Goal: Transaction & Acquisition: Book appointment/travel/reservation

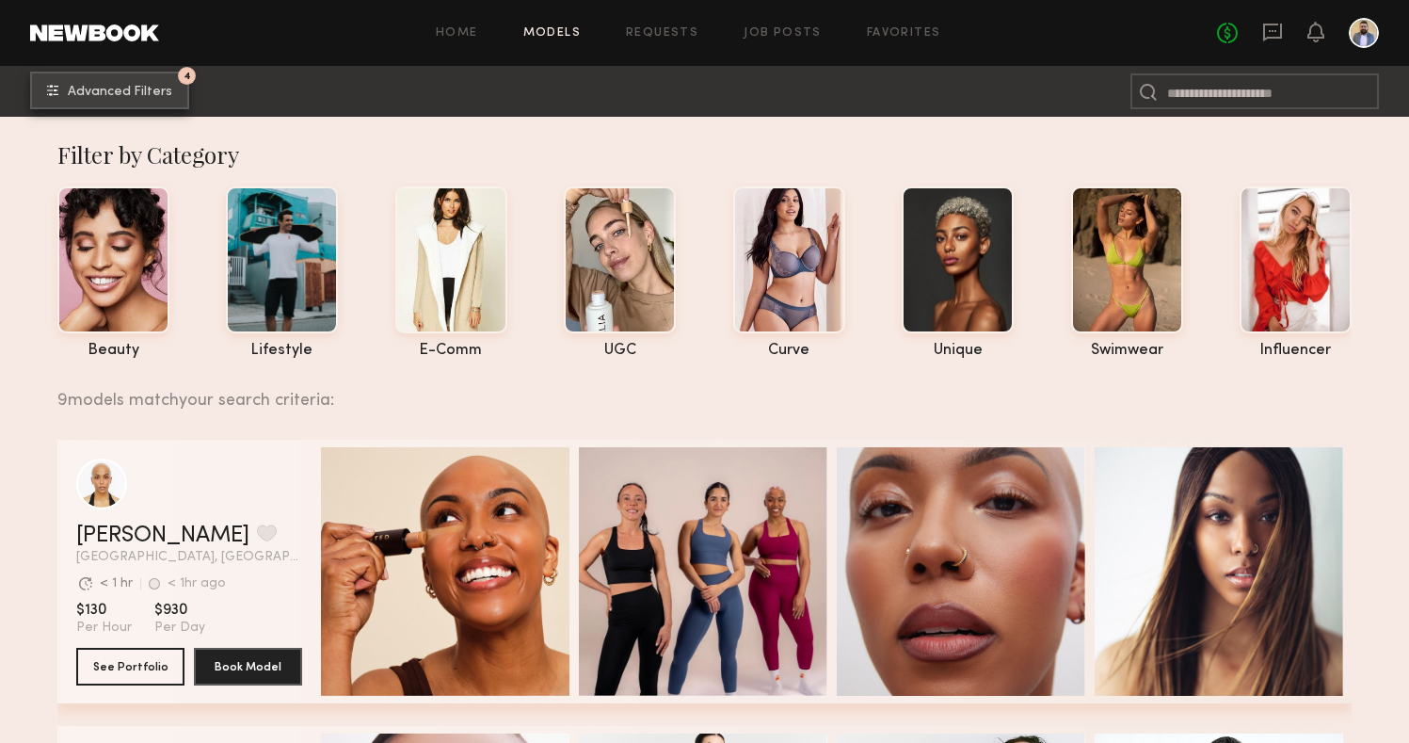
click at [179, 93] on button "4 Advanced Filters" at bounding box center [109, 91] width 159 height 38
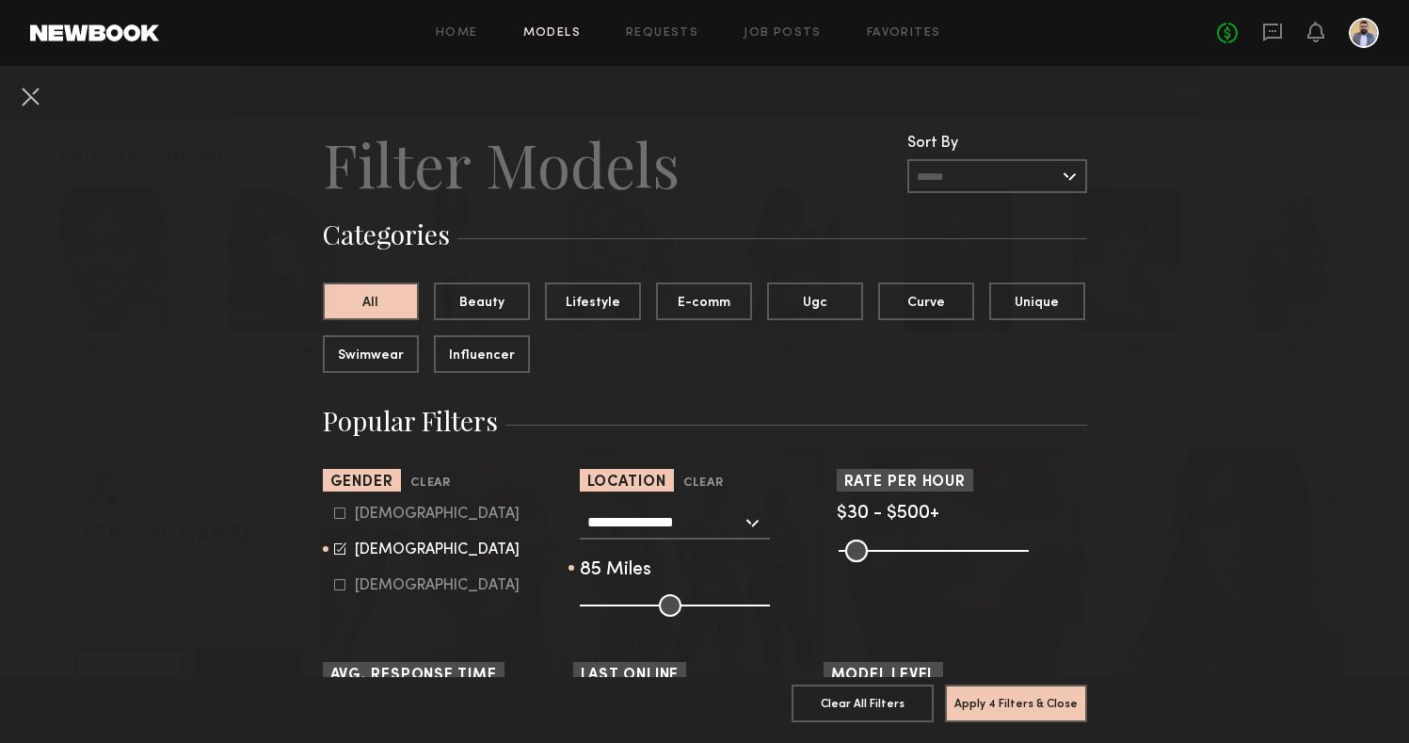
drag, startPoint x: 677, startPoint y: 607, endPoint x: 727, endPoint y: 607, distance: 49.9
type input "**"
click at [731, 607] on input "range" at bounding box center [675, 605] width 190 height 23
click at [963, 699] on button "Apply 4 Filters & Close" at bounding box center [1016, 702] width 142 height 38
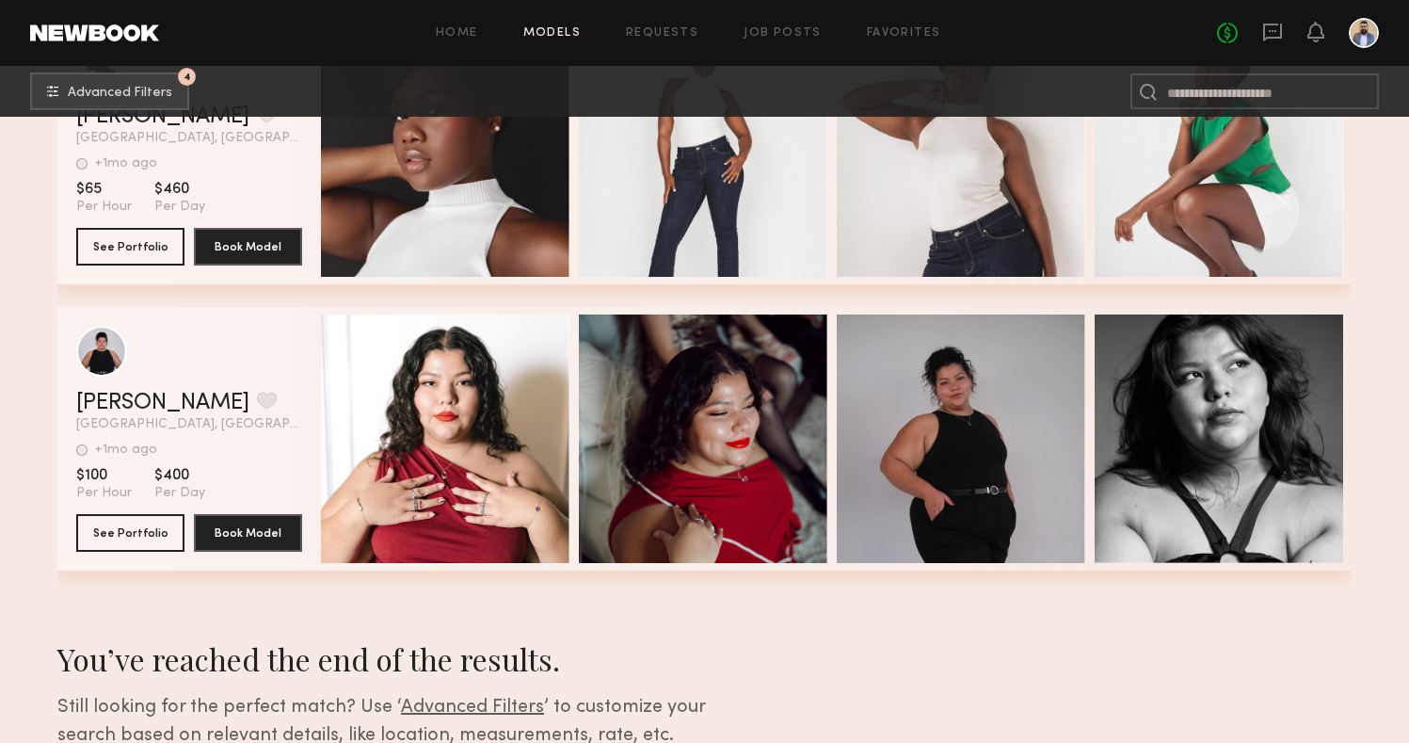
scroll to position [2429, 0]
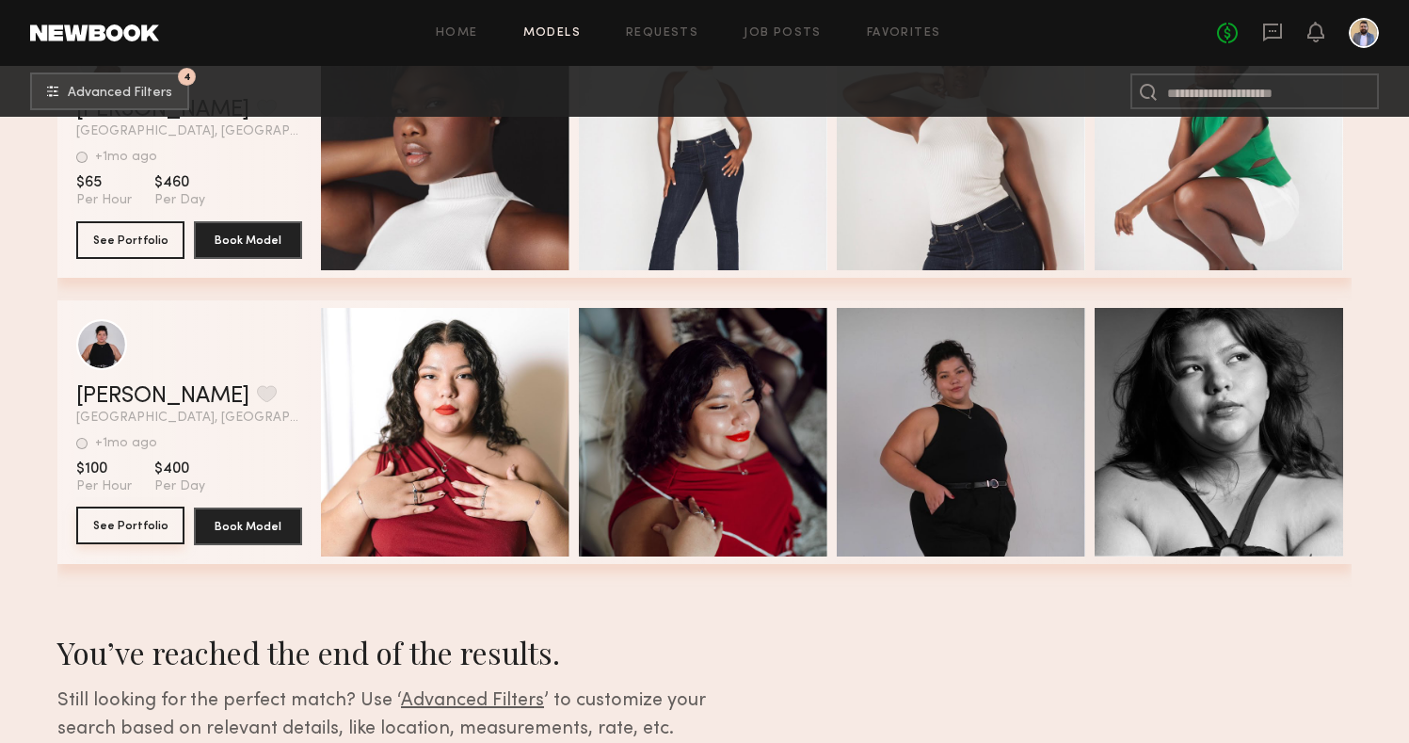
click at [137, 536] on button "See Portfolio" at bounding box center [130, 525] width 108 height 38
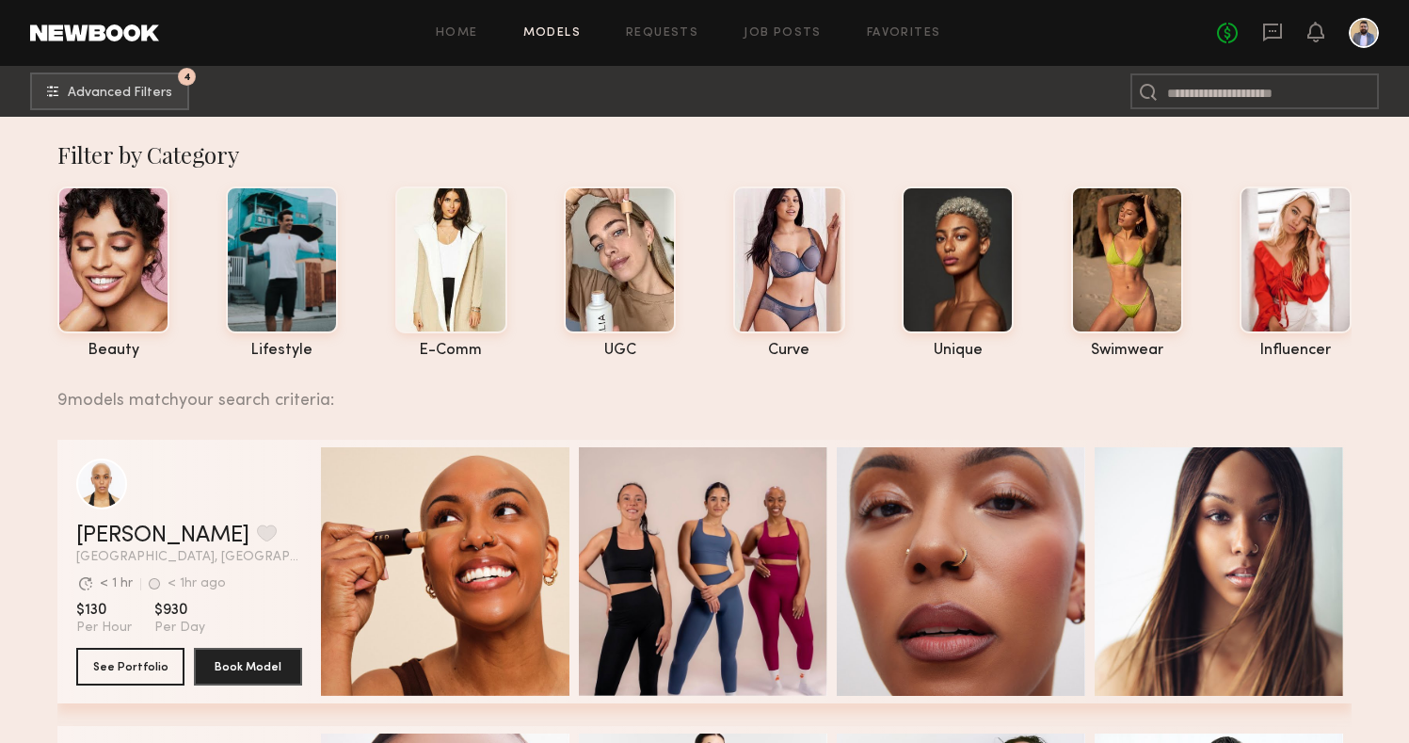
scroll to position [0, 0]
click at [166, 82] on button "4 Advanced Filters" at bounding box center [109, 91] width 159 height 38
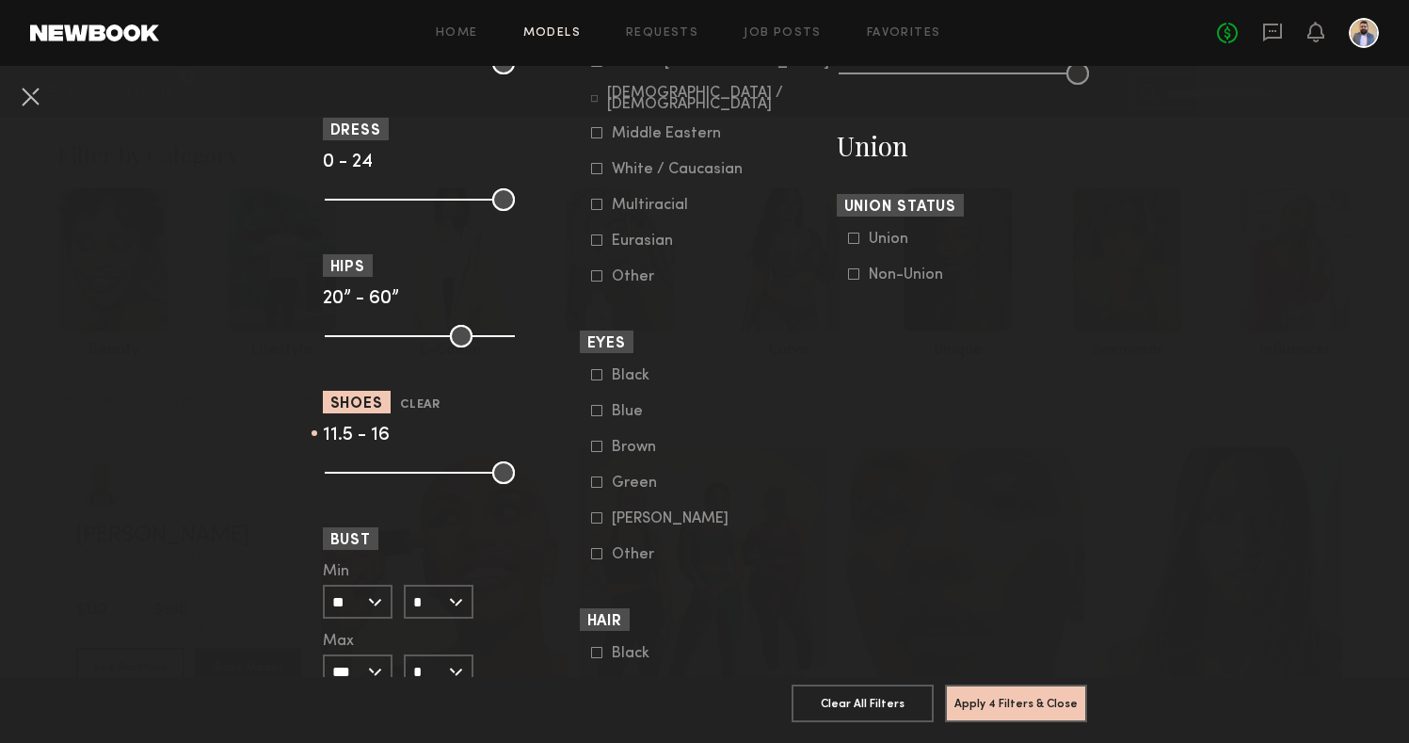
scroll to position [1208, 0]
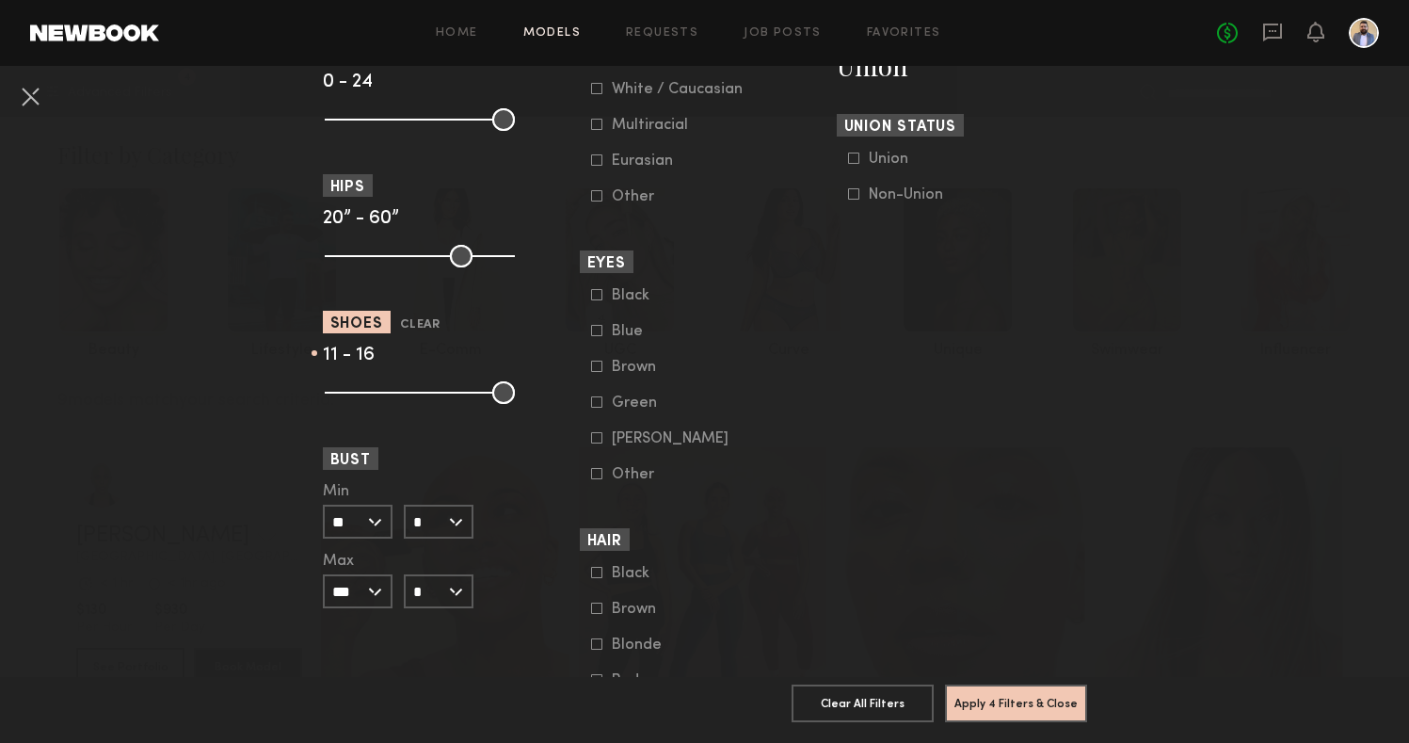
type input "**"
click at [480, 394] on input "range" at bounding box center [420, 392] width 190 height 23
click at [1029, 713] on button "Apply 4 Filters & Close" at bounding box center [1016, 702] width 142 height 38
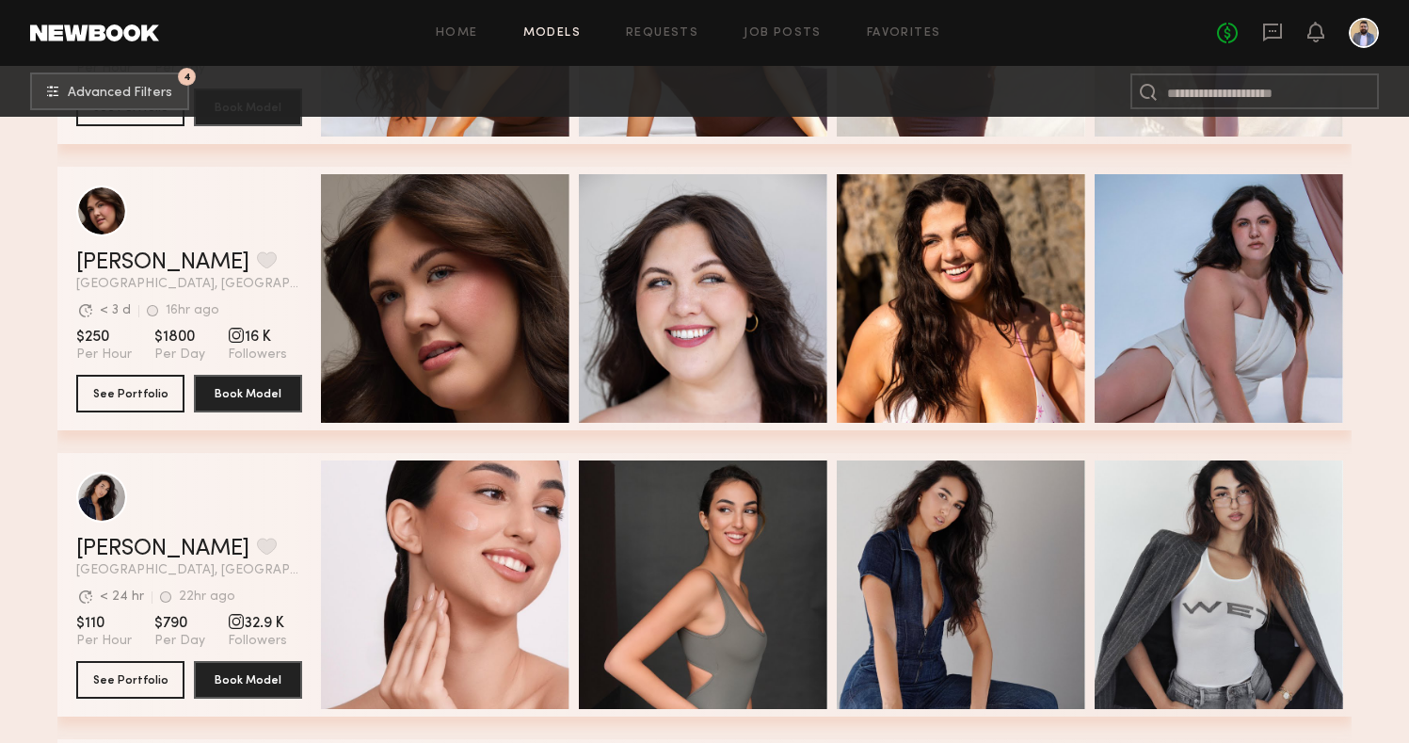
scroll to position [605, 0]
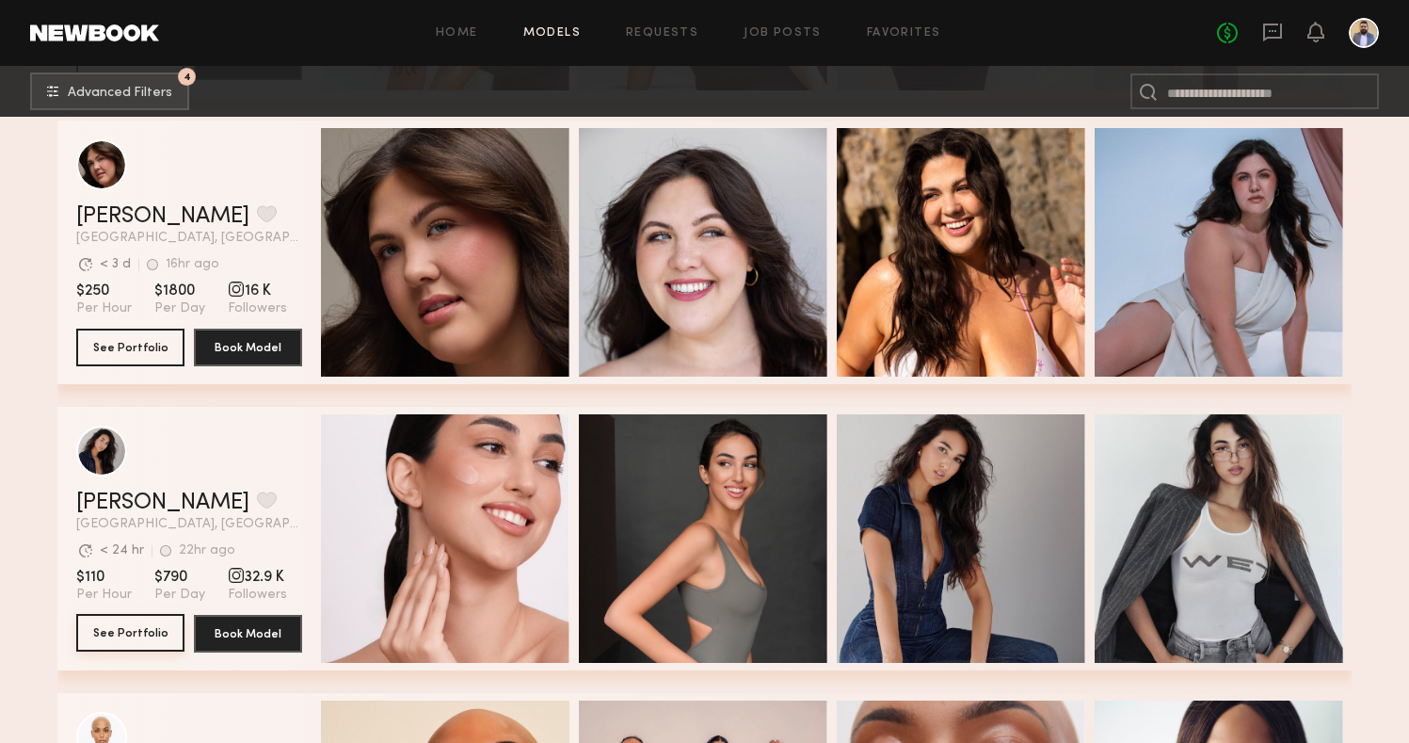
click at [134, 633] on button "See Portfolio" at bounding box center [130, 633] width 108 height 38
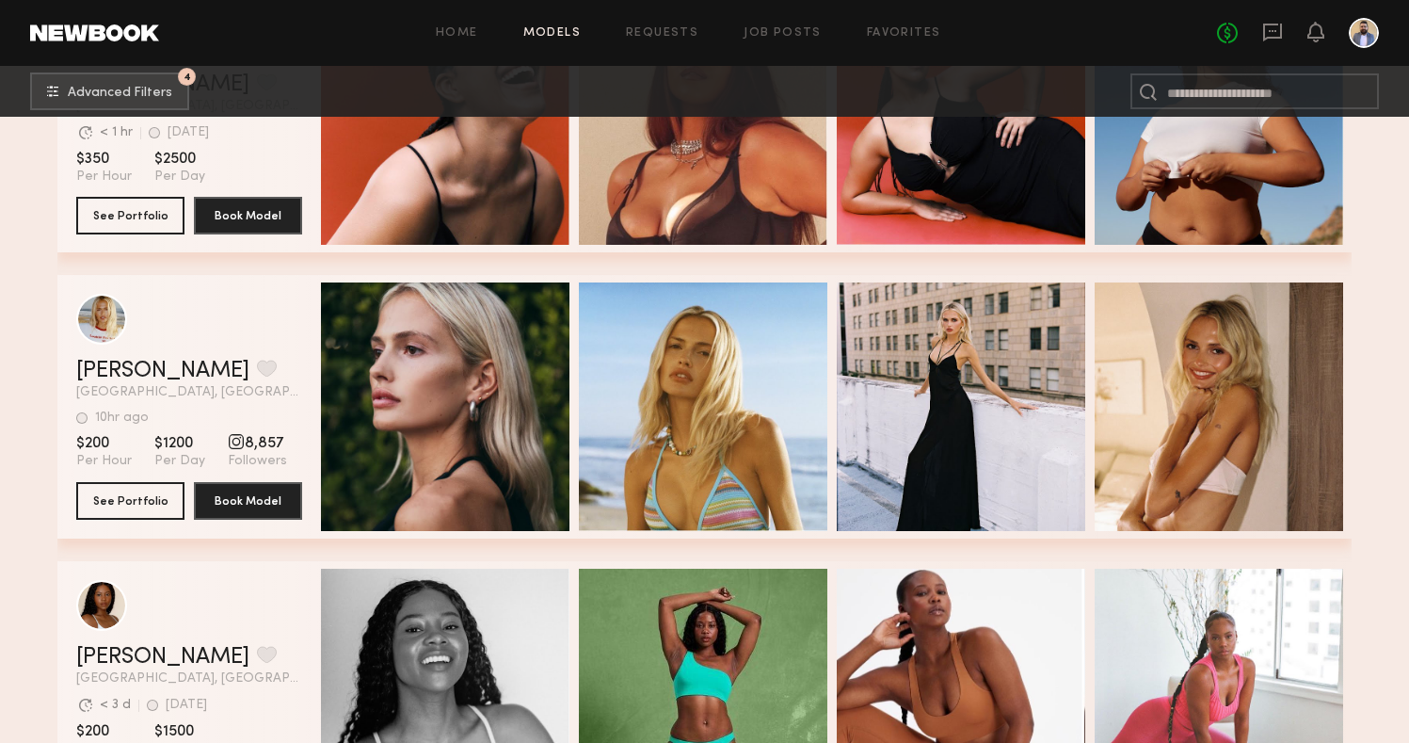
scroll to position [2266, 0]
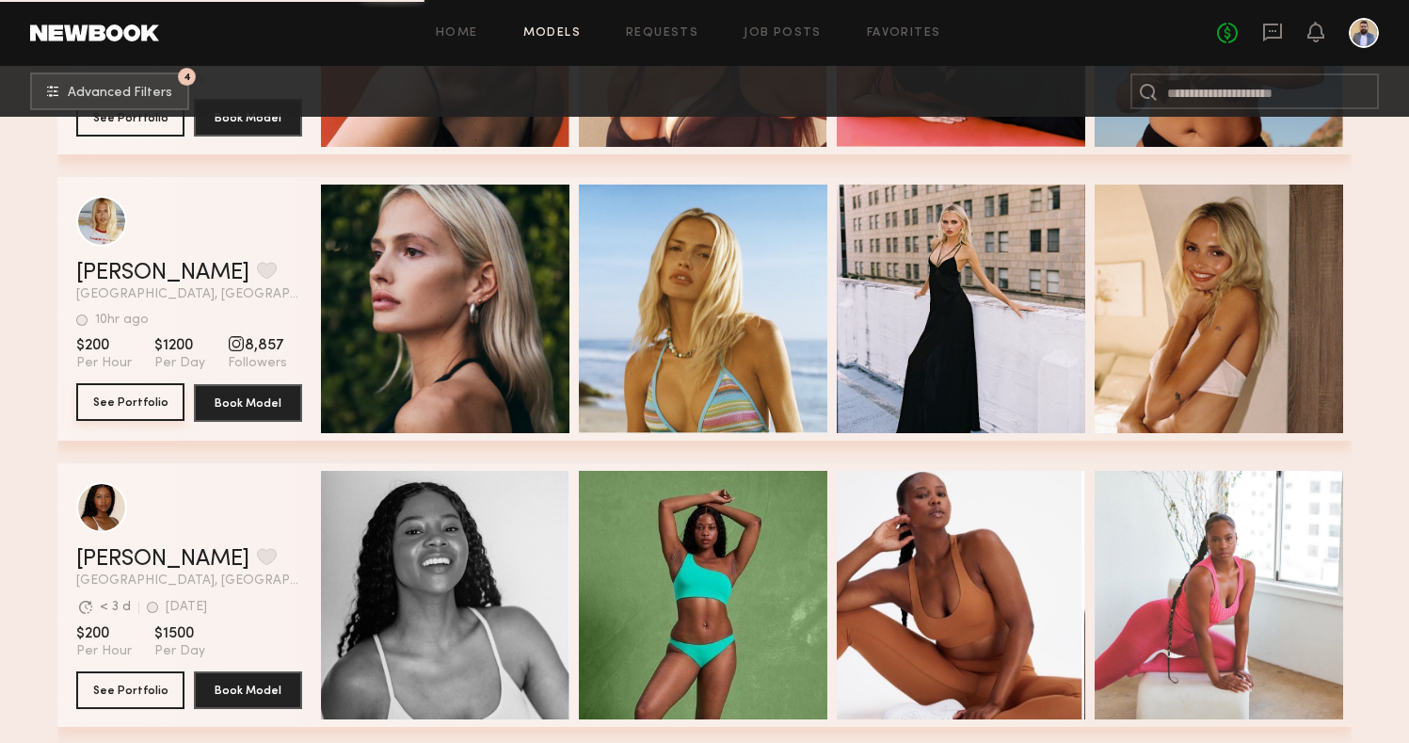
click at [139, 406] on button "See Portfolio" at bounding box center [130, 402] width 108 height 38
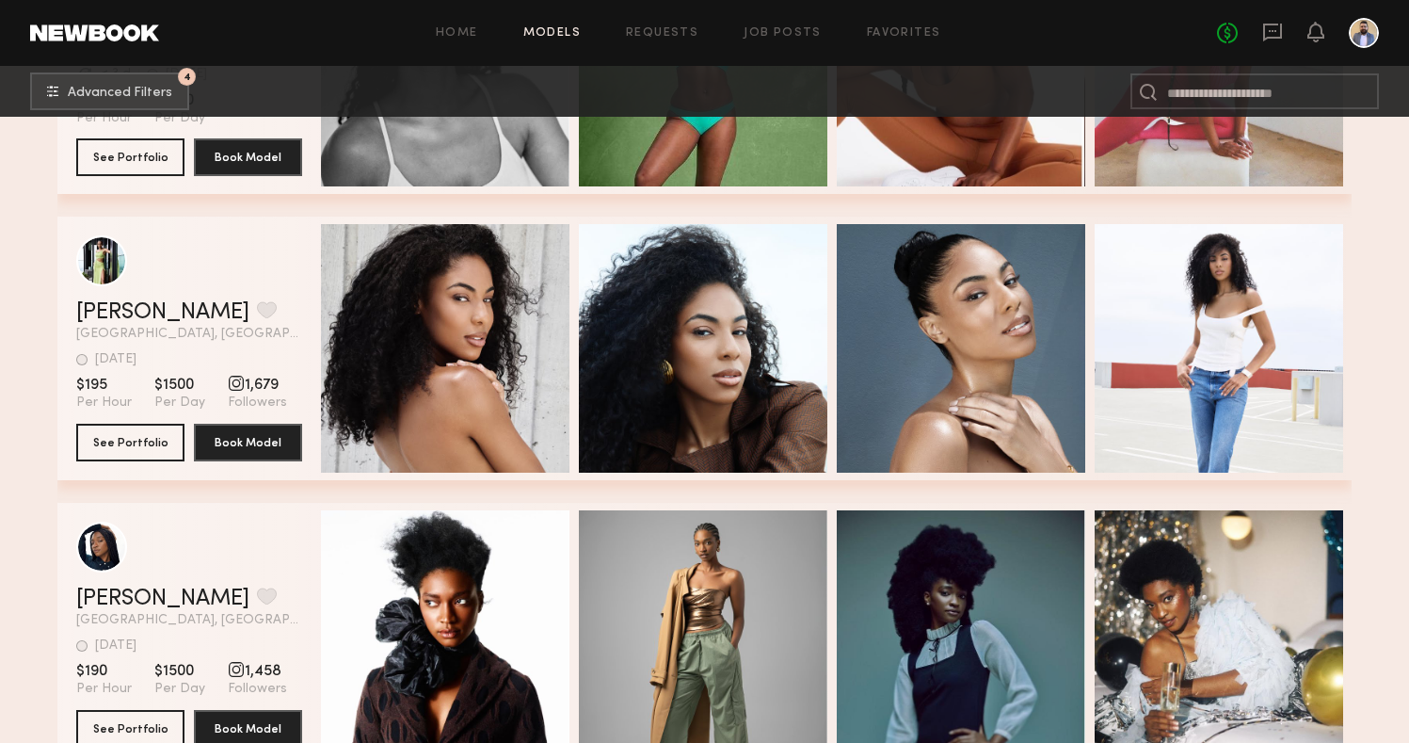
scroll to position [2820, 0]
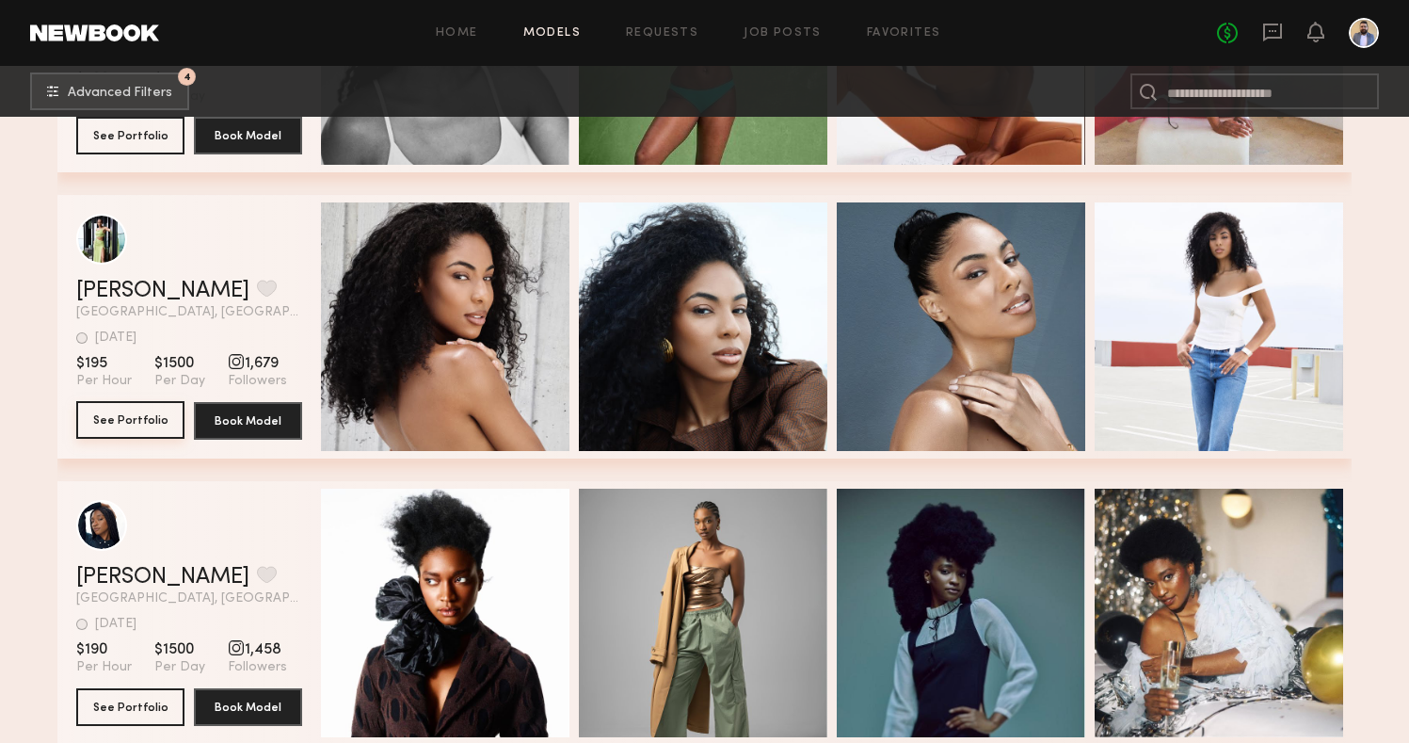
click at [128, 425] on button "See Portfolio" at bounding box center [130, 420] width 108 height 38
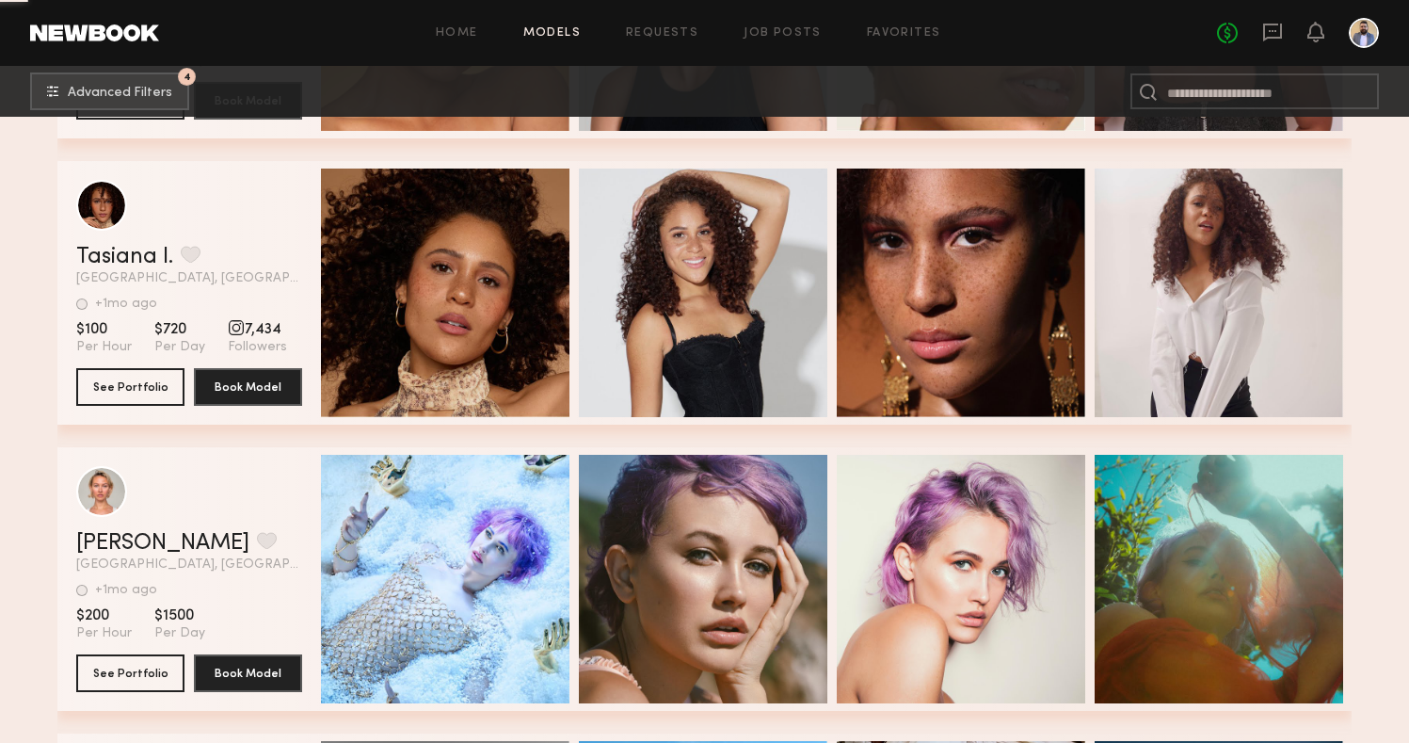
scroll to position [5723, 0]
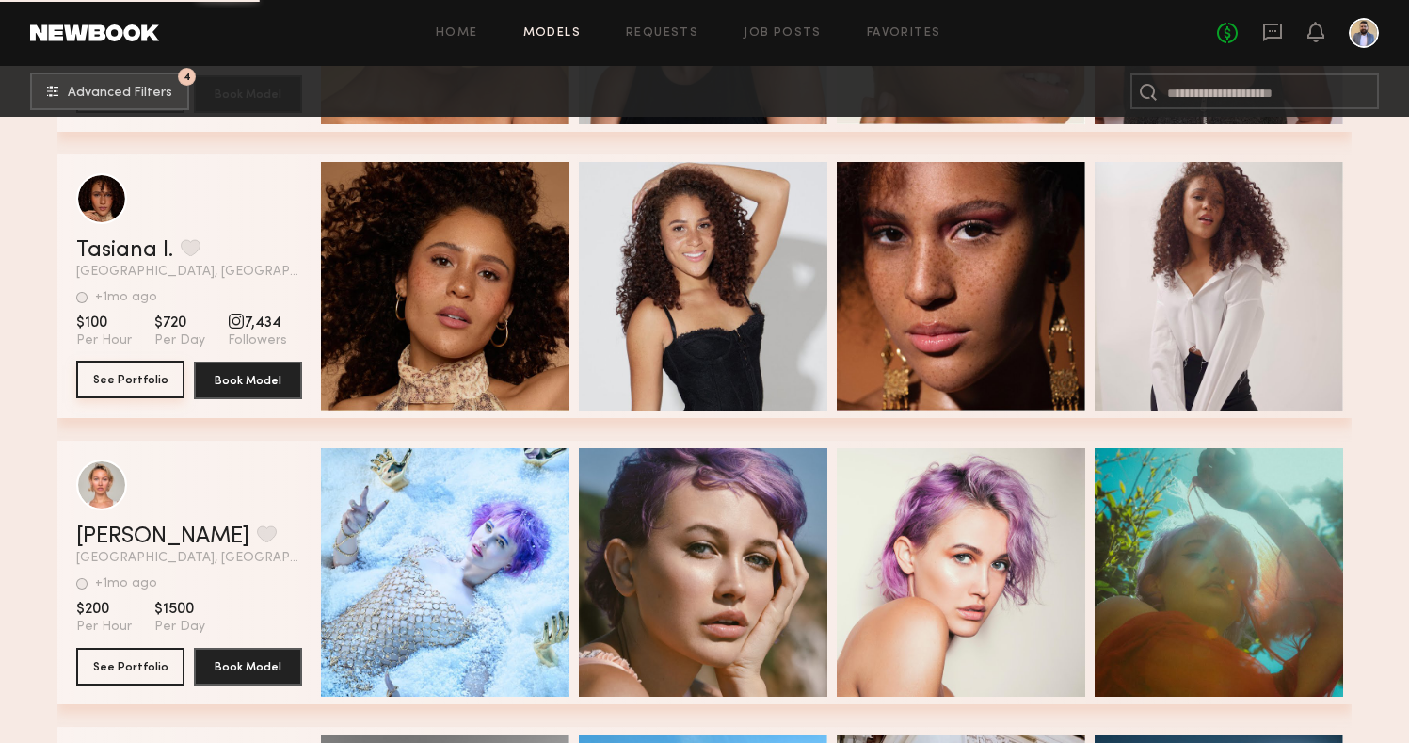
click at [156, 372] on button "See Portfolio" at bounding box center [130, 380] width 108 height 38
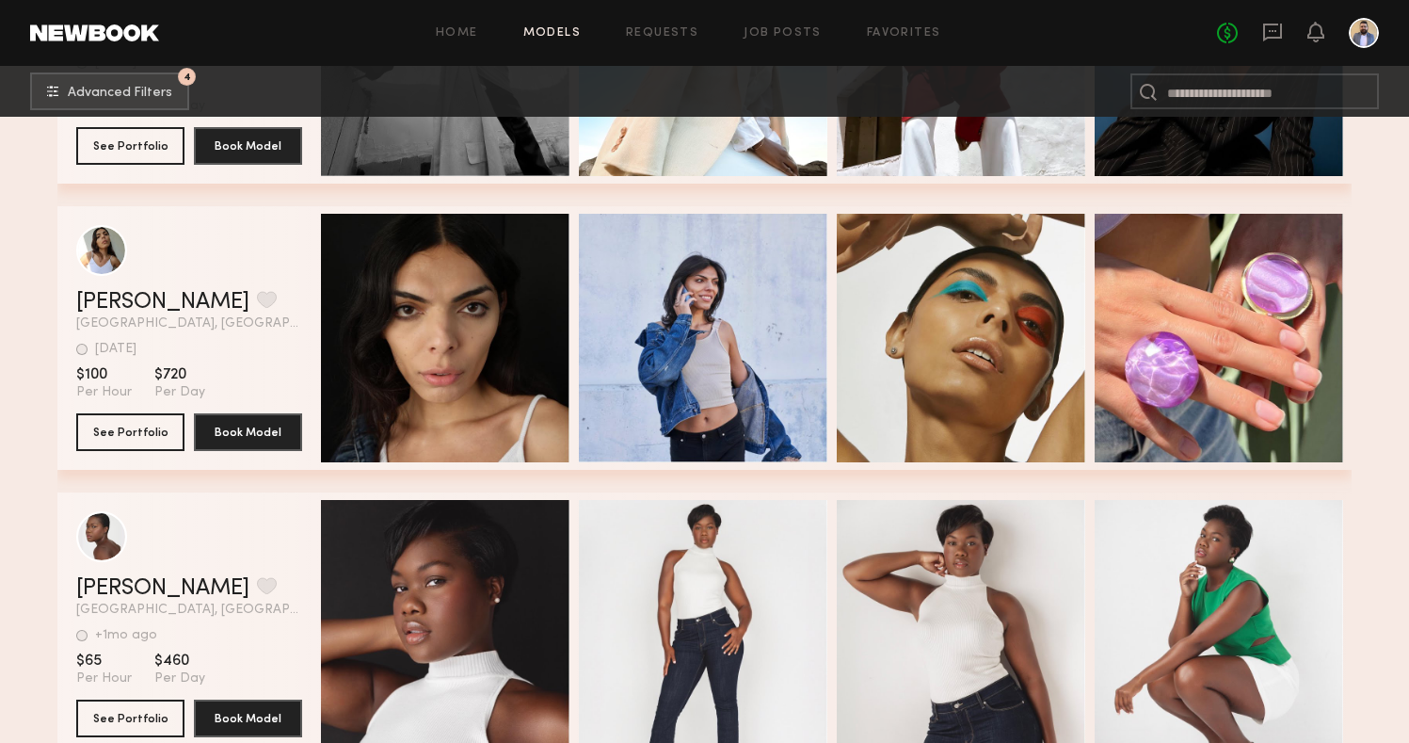
scroll to position [6650, 0]
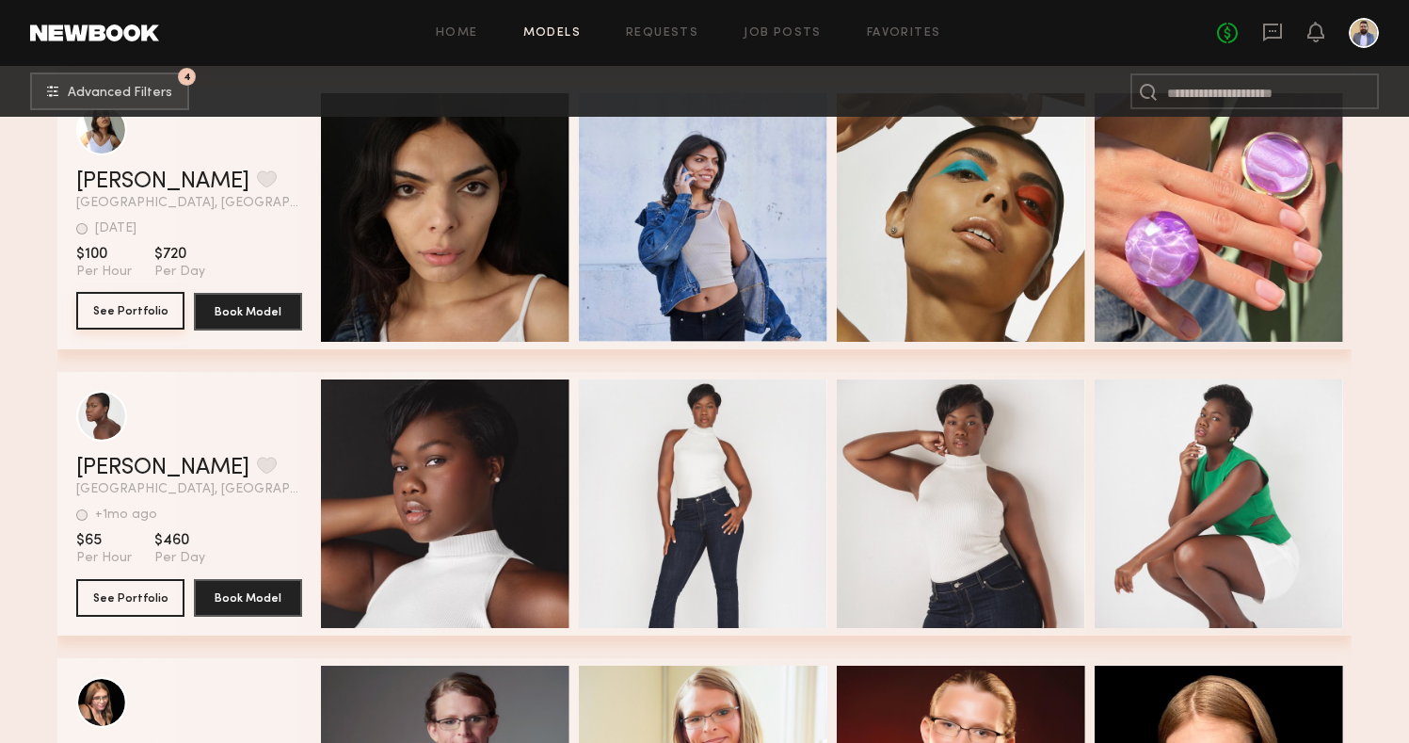
click at [141, 312] on button "See Portfolio" at bounding box center [130, 311] width 108 height 38
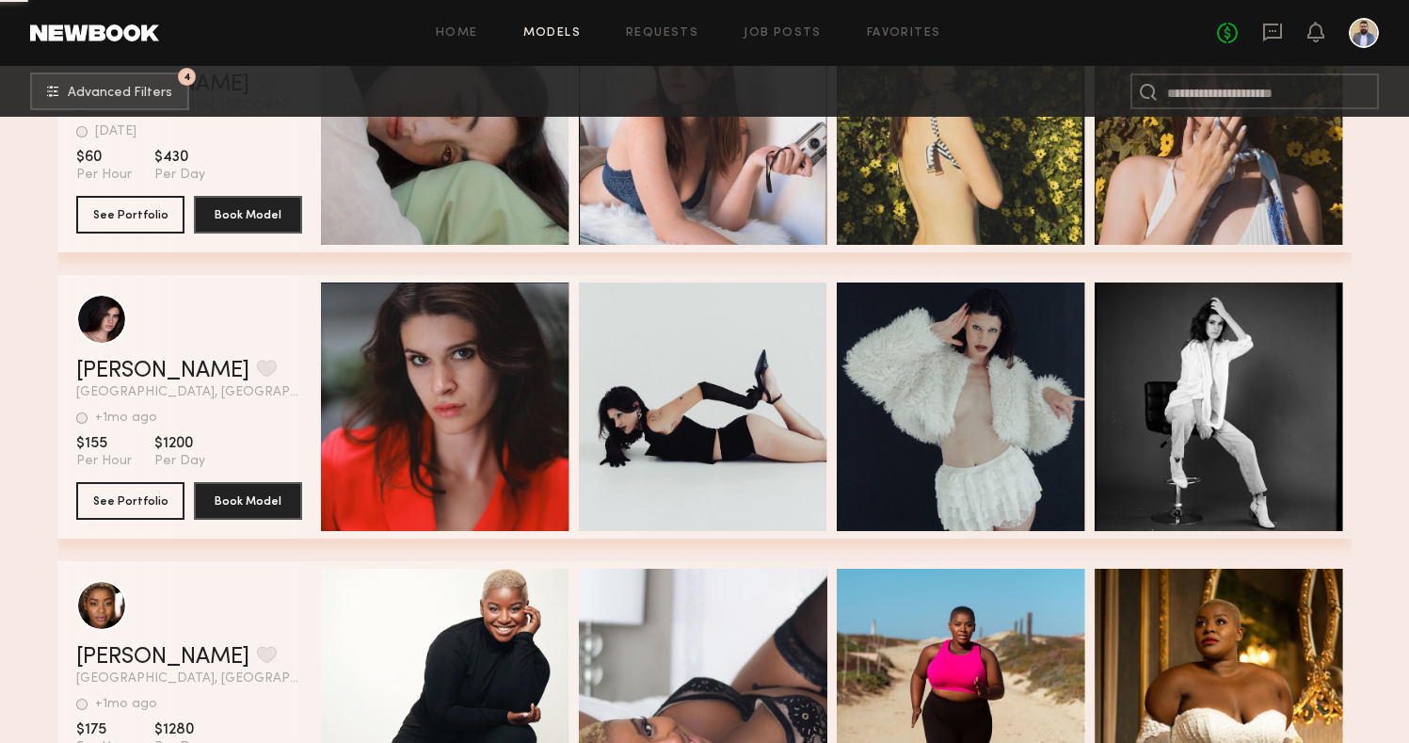
scroll to position [9108, 0]
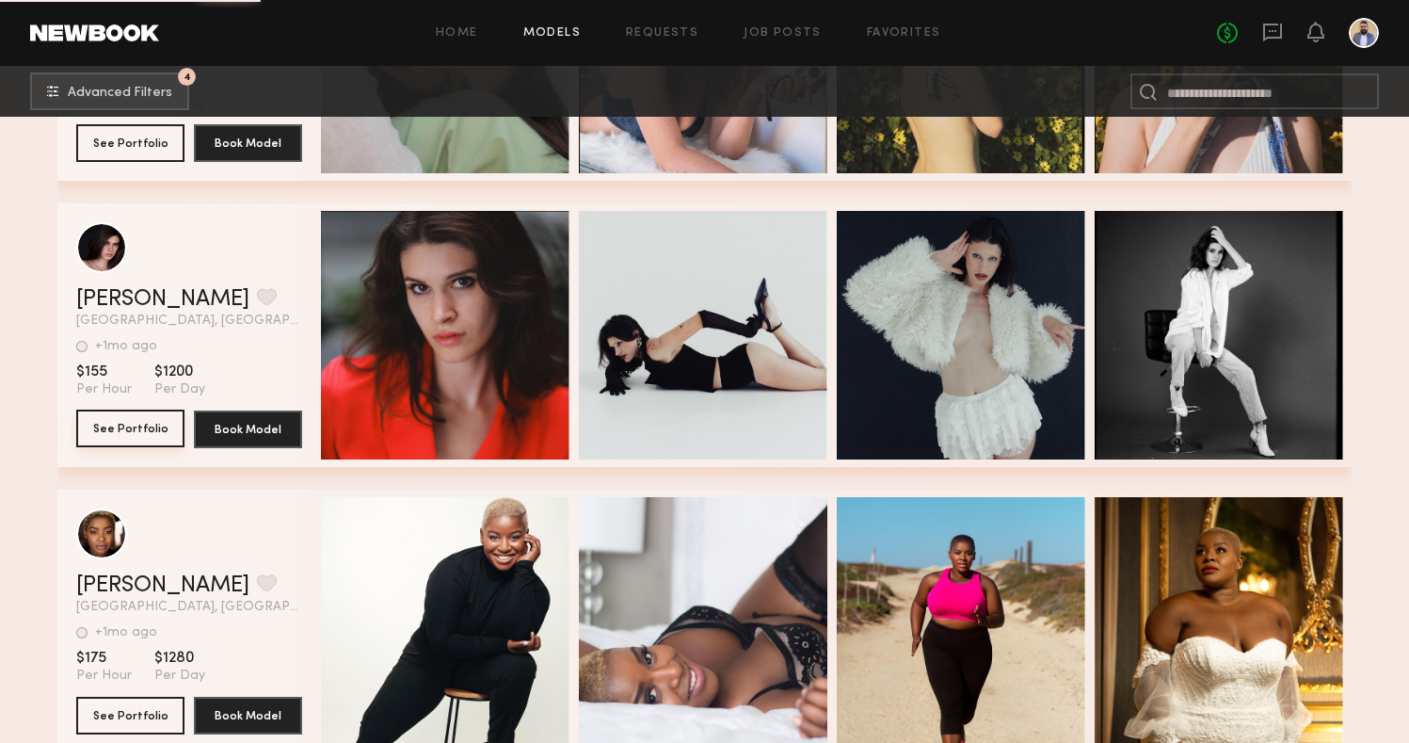
click at [109, 427] on button "See Portfolio" at bounding box center [130, 429] width 108 height 38
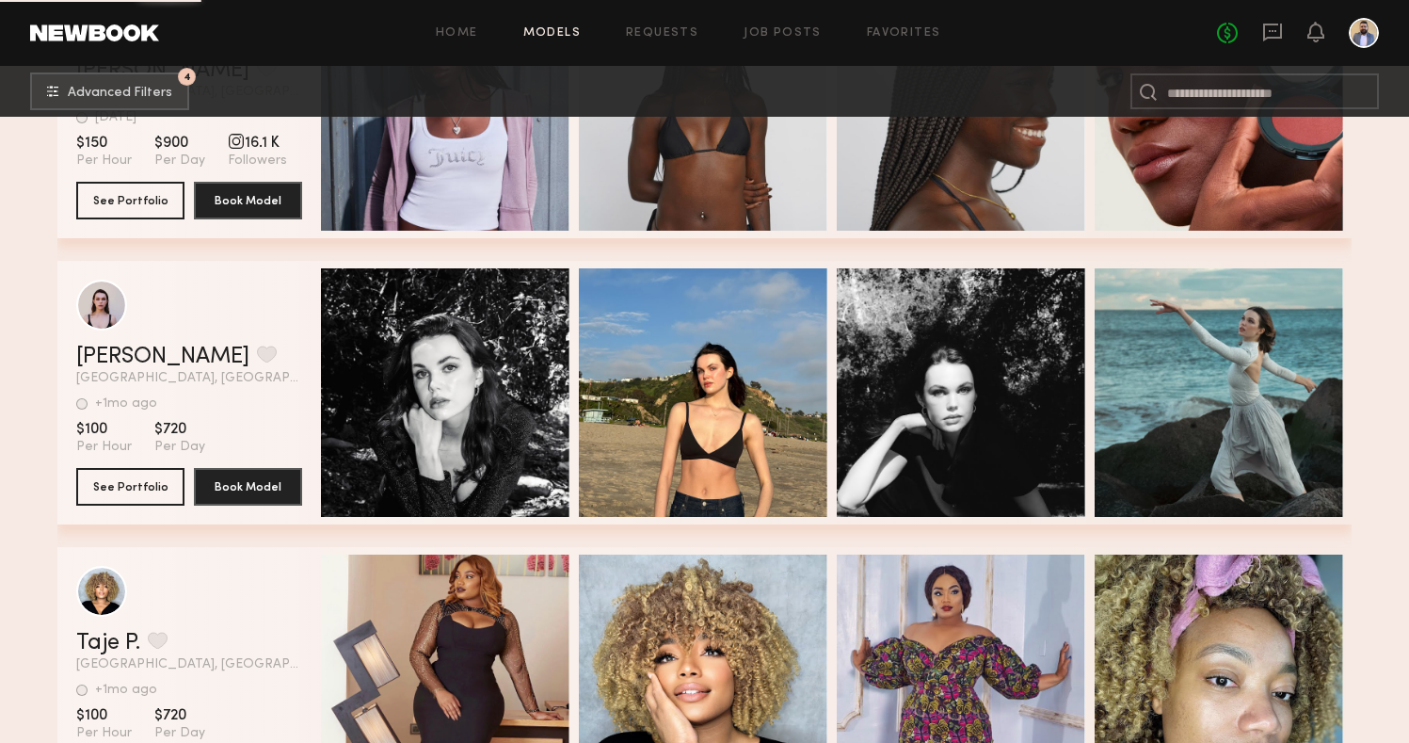
scroll to position [13059, 0]
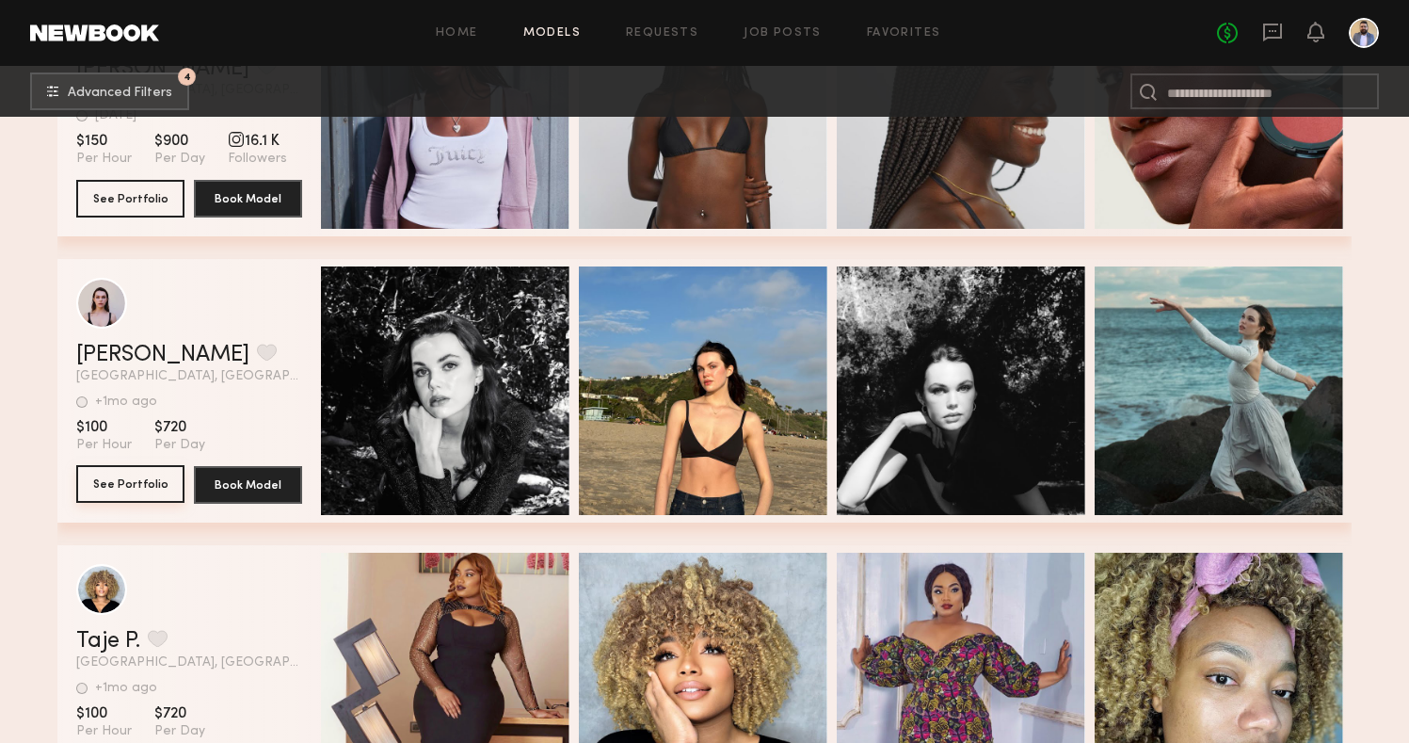
click at [137, 471] on button "See Portfolio" at bounding box center [130, 484] width 108 height 38
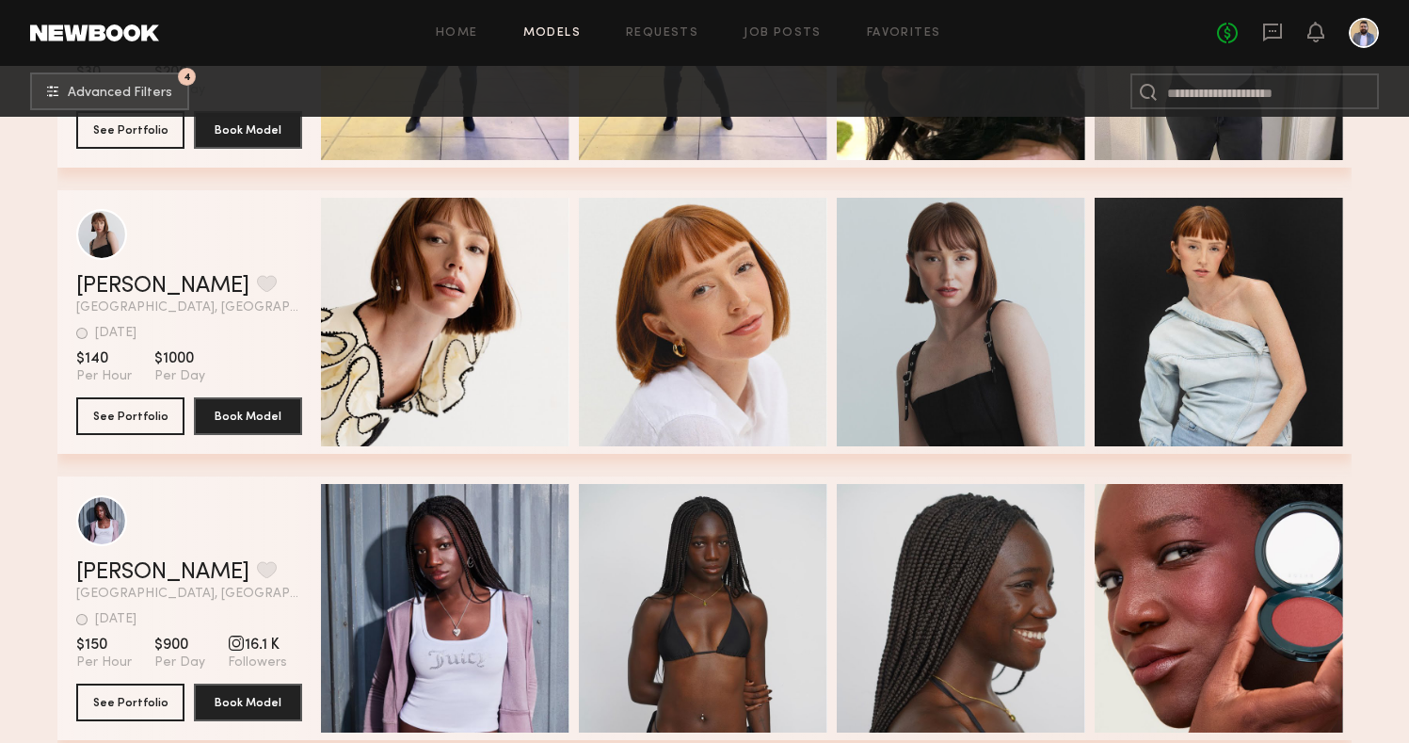
scroll to position [12529, 0]
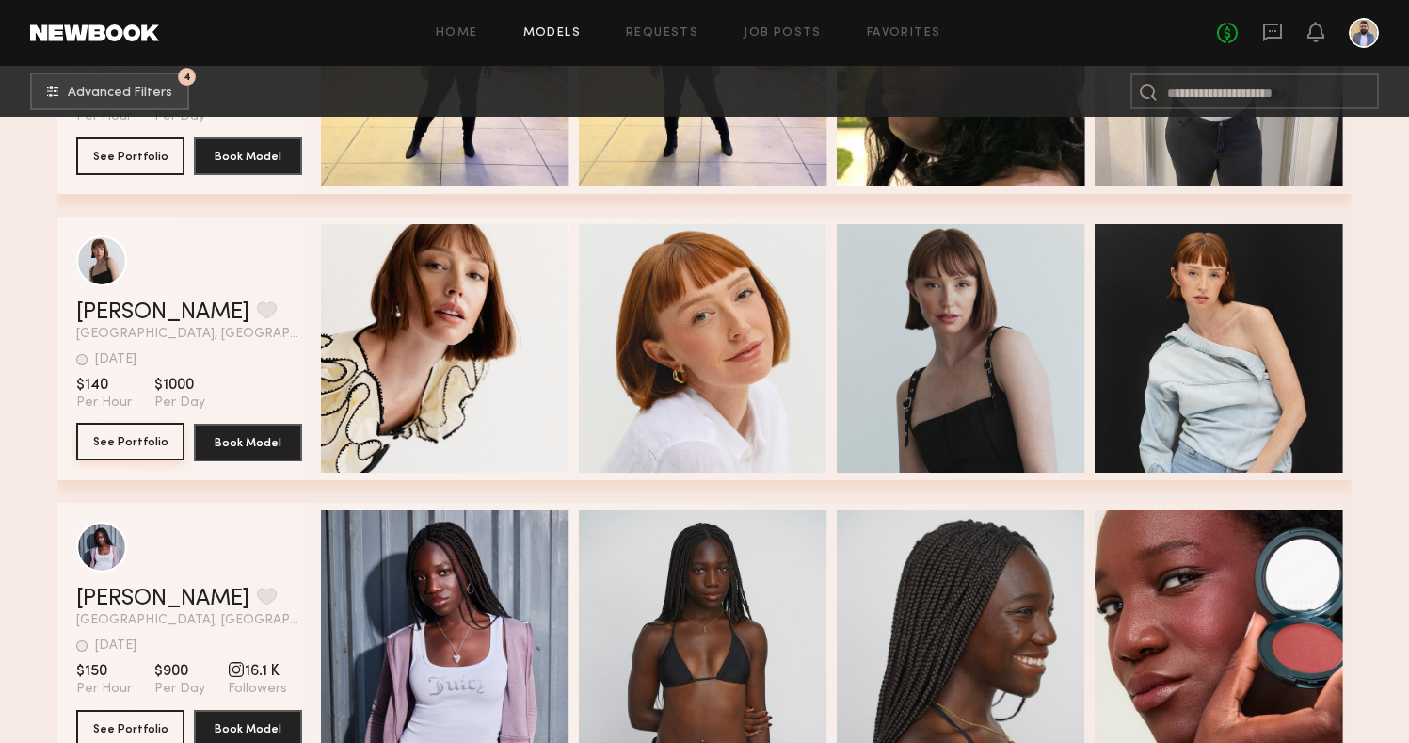
click at [160, 441] on button "See Portfolio" at bounding box center [130, 442] width 108 height 38
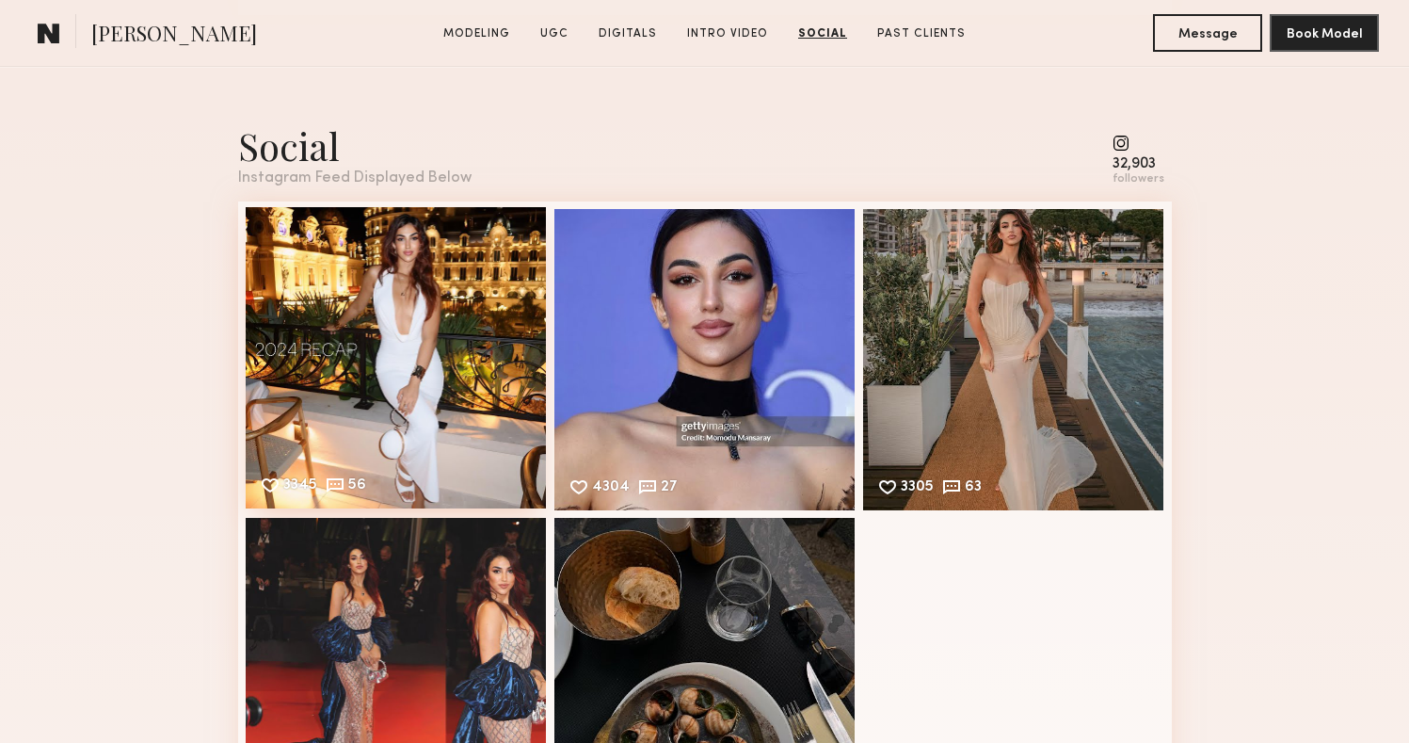
scroll to position [4871, 0]
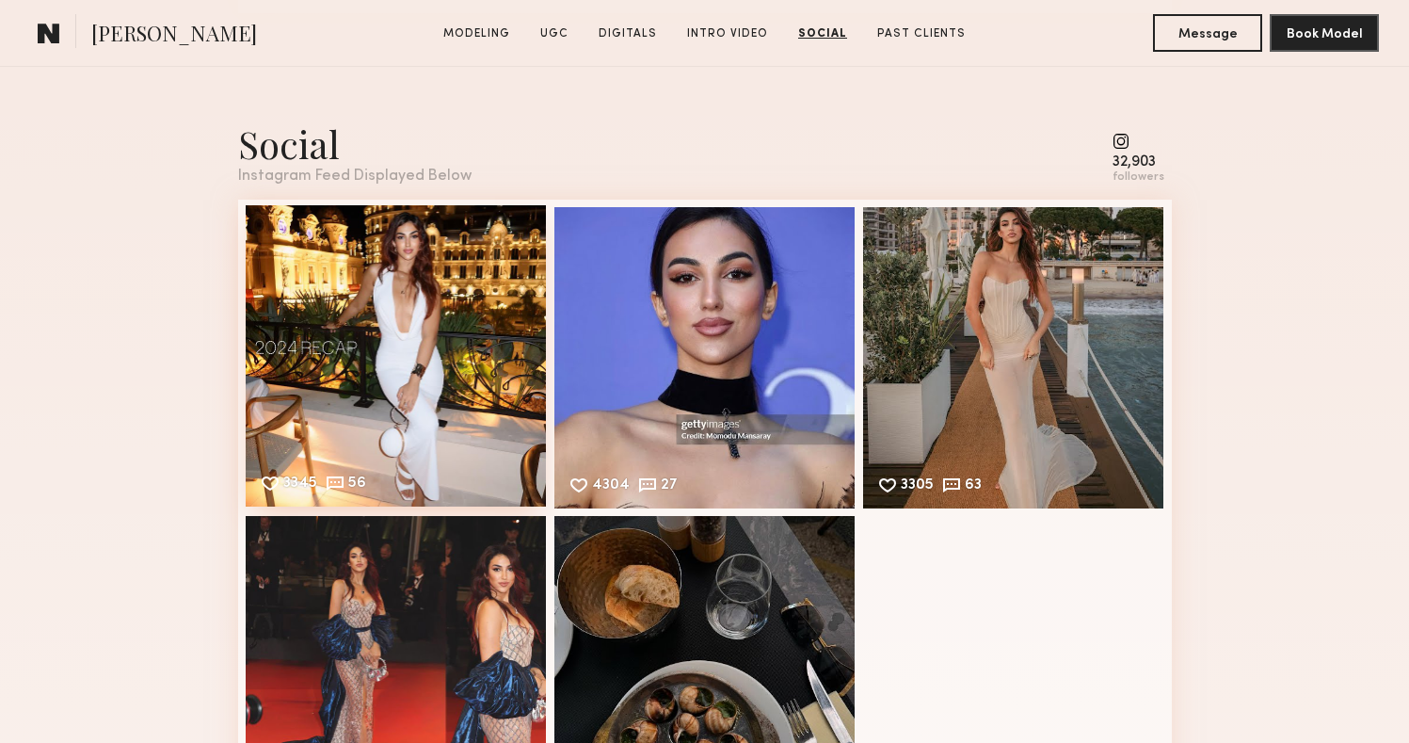
click at [433, 382] on div "3345 56 Likes & comments displayed to show model’s engagement" at bounding box center [396, 355] width 301 height 301
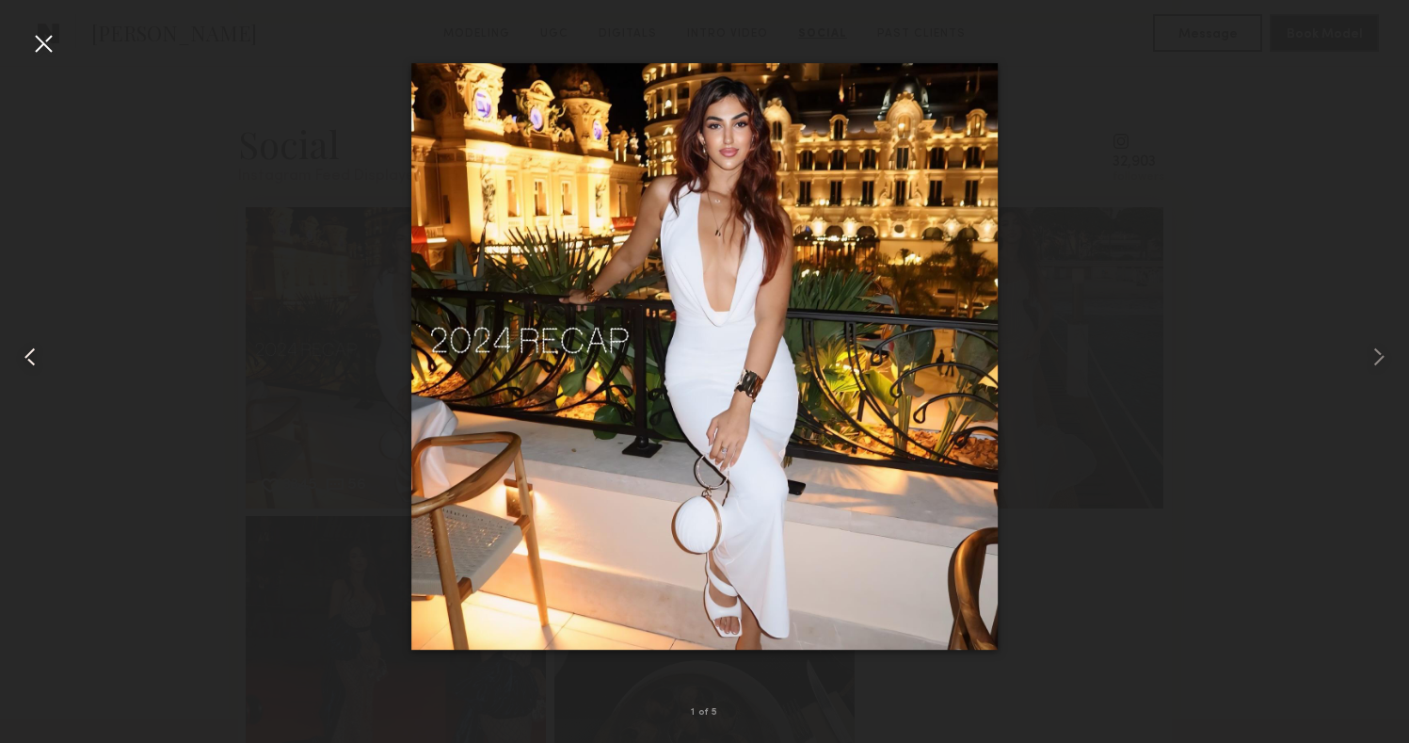
click at [26, 36] on div at bounding box center [28, 356] width 56 height 652
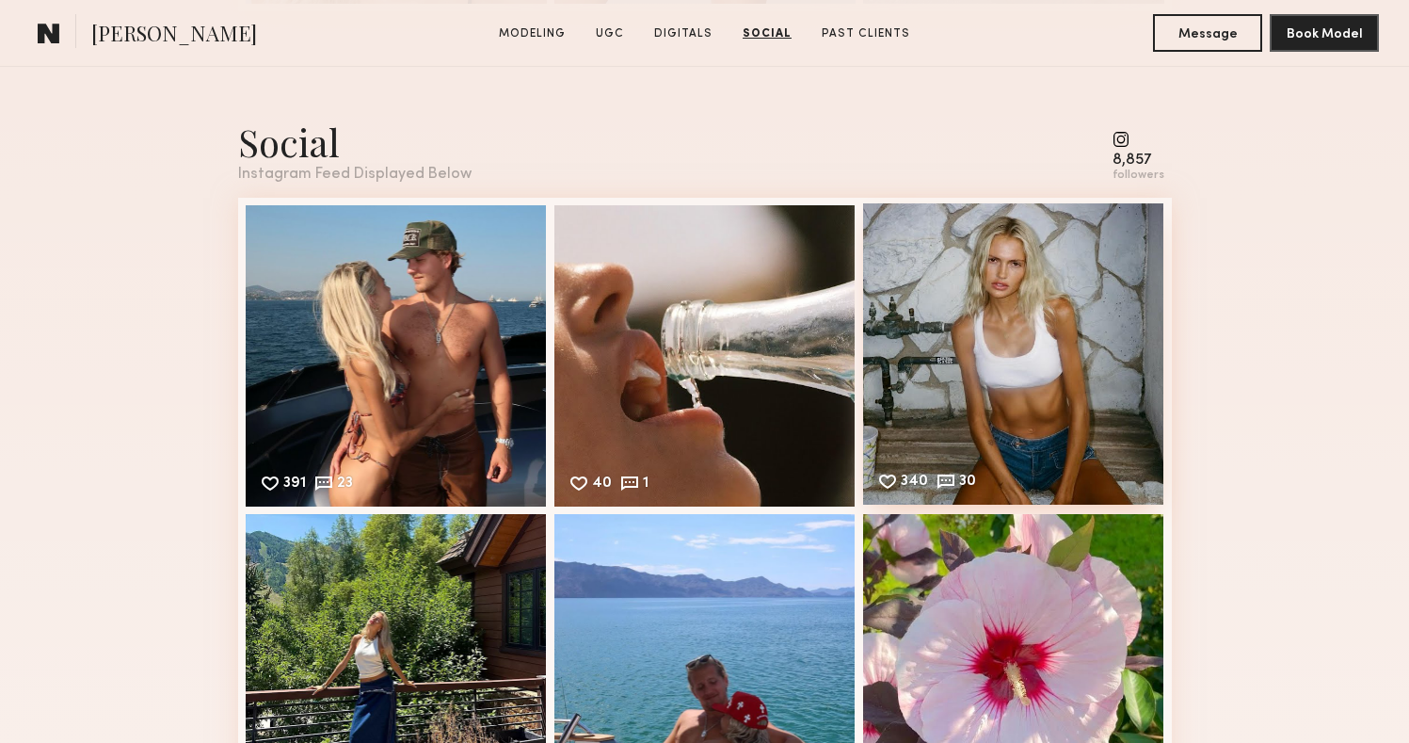
scroll to position [3189, 0]
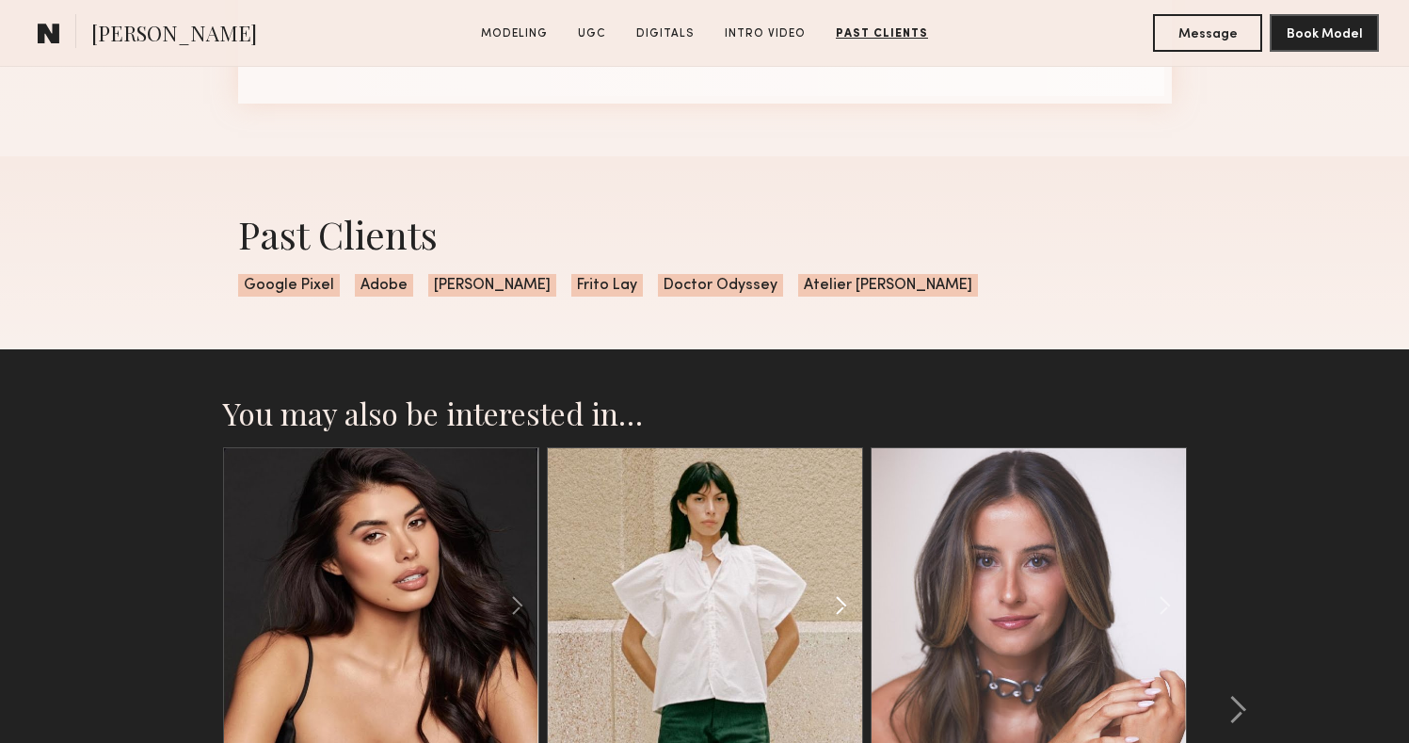
scroll to position [4780, 0]
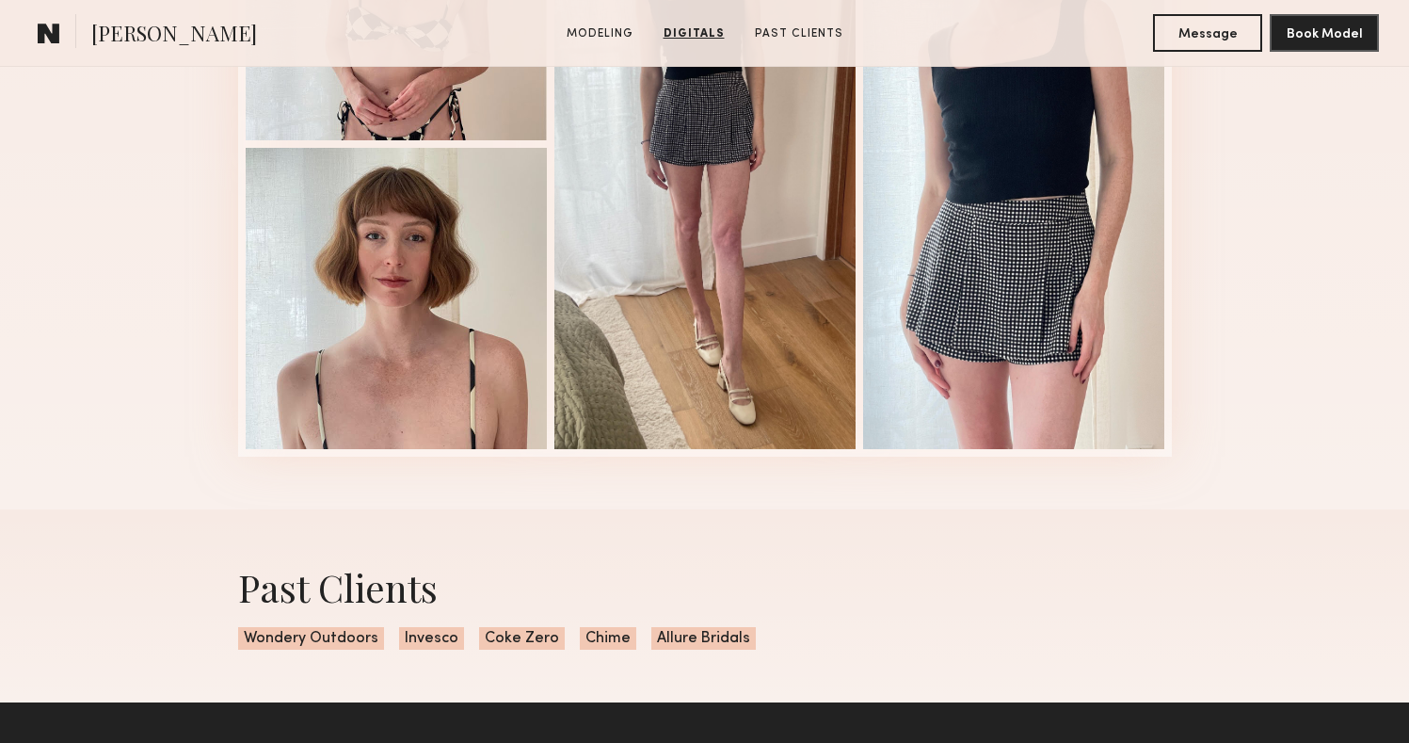
scroll to position [1943, 0]
